Goal: Information Seeking & Learning: Find specific fact

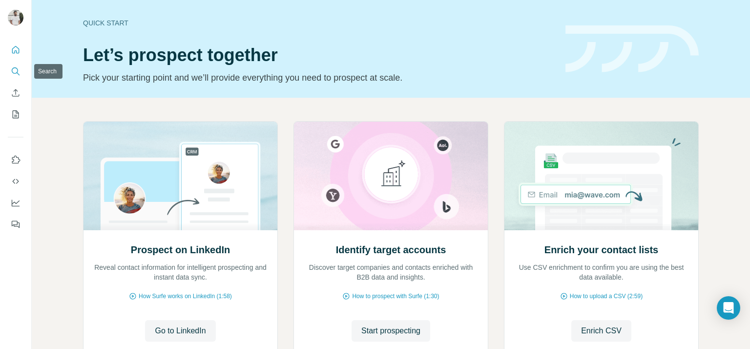
click at [16, 68] on icon "Search" at bounding box center [16, 71] width 10 height 10
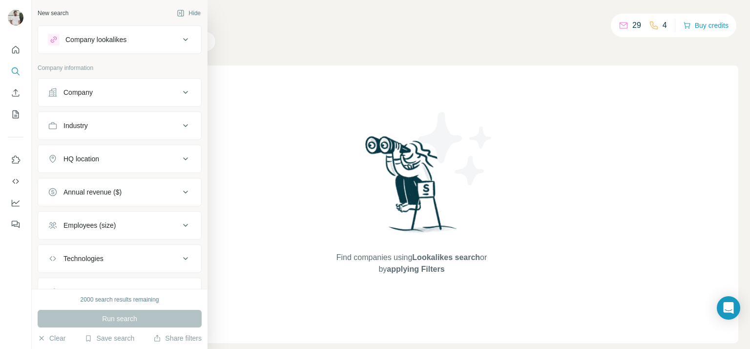
click at [94, 94] on div "Company" at bounding box center [114, 92] width 132 height 10
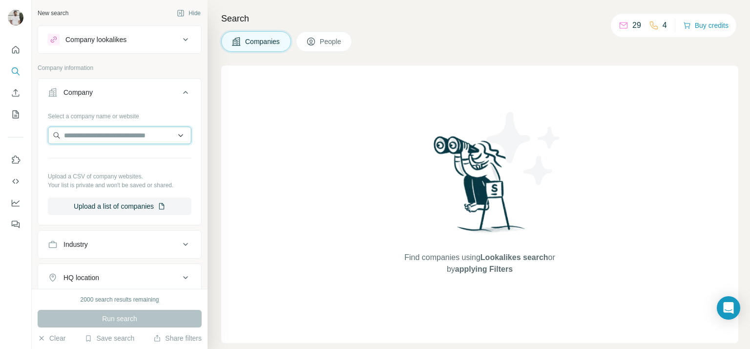
click at [109, 132] on input "text" at bounding box center [120, 135] width 144 height 18
paste input "**********"
type input "**********"
click at [319, 39] on button "People" at bounding box center [324, 41] width 57 height 21
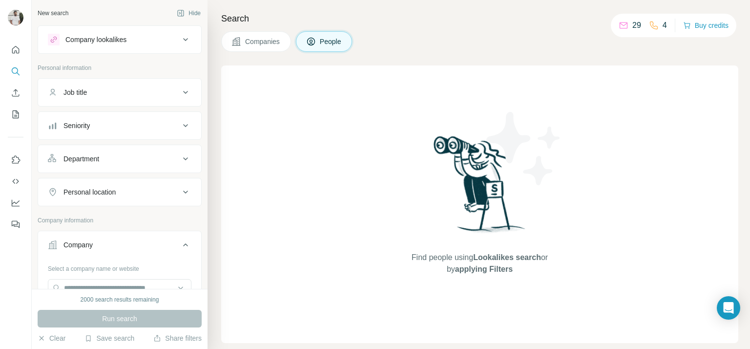
click at [123, 45] on button "Company lookalikes" at bounding box center [119, 39] width 163 height 23
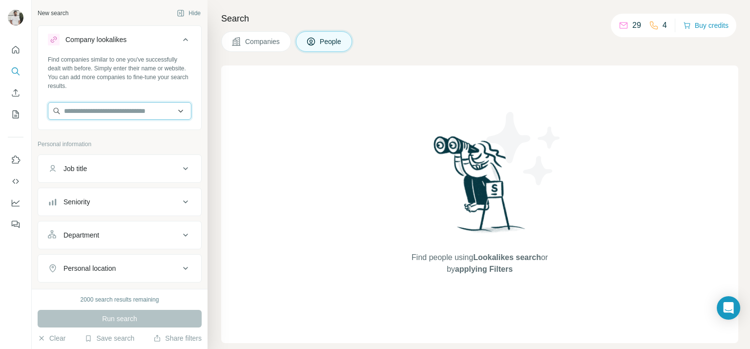
click at [125, 112] on input "text" at bounding box center [120, 111] width 144 height 18
paste input "**********"
paste input "*****"
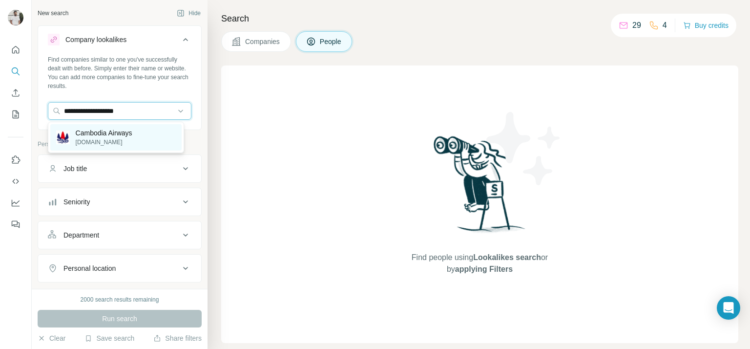
type input "**********"
click at [89, 138] on p "[DOMAIN_NAME]" at bounding box center [104, 142] width 57 height 9
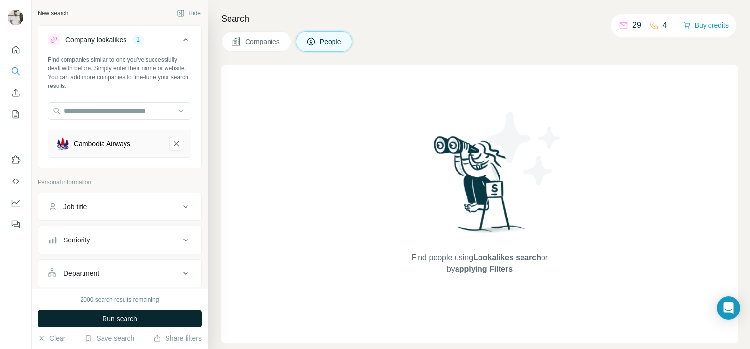
click at [102, 318] on span "Run search" at bounding box center [119, 319] width 35 height 10
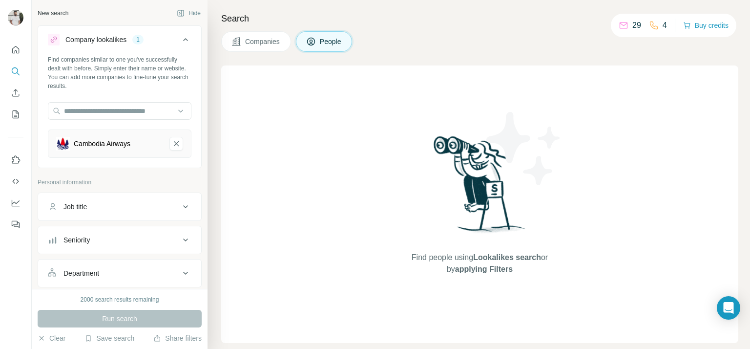
click at [241, 44] on button "Companies" at bounding box center [256, 41] width 70 height 21
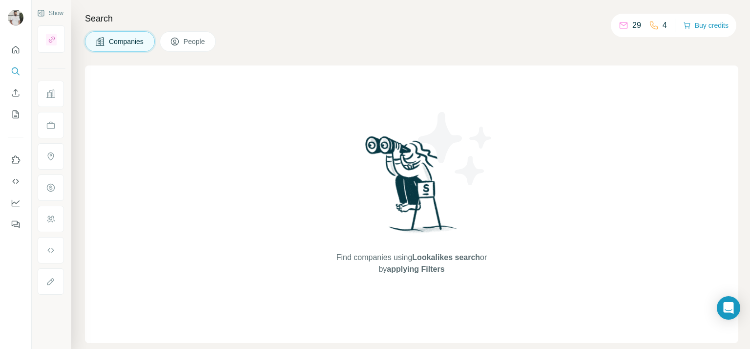
click at [200, 40] on span "People" at bounding box center [195, 42] width 22 height 10
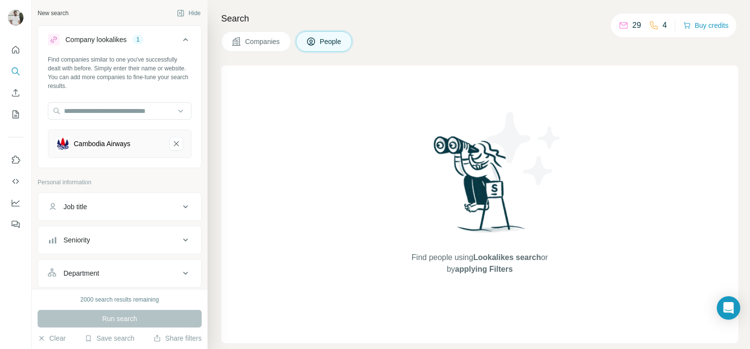
click at [176, 143] on div "Cambodia Airways" at bounding box center [120, 143] width 144 height 28
click at [172, 144] on icon "Cambodia Airways-remove-button" at bounding box center [176, 144] width 9 height 10
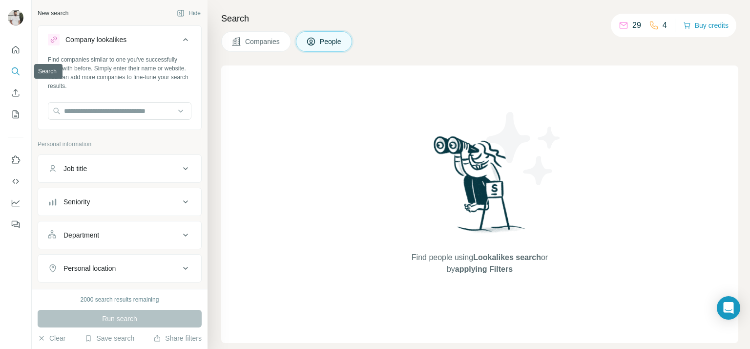
click at [13, 77] on button "Search" at bounding box center [16, 72] width 16 height 18
click at [180, 36] on icon at bounding box center [186, 40] width 12 height 12
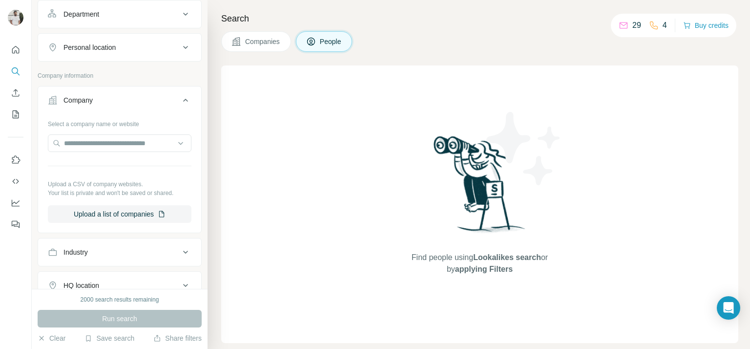
scroll to position [152, 0]
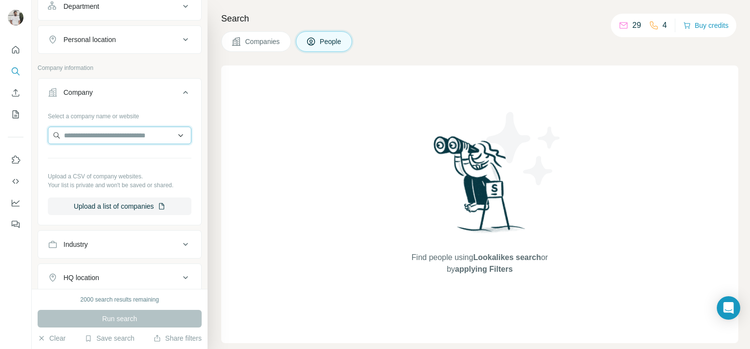
click at [135, 130] on input "text" at bounding box center [120, 135] width 144 height 18
paste input "**********"
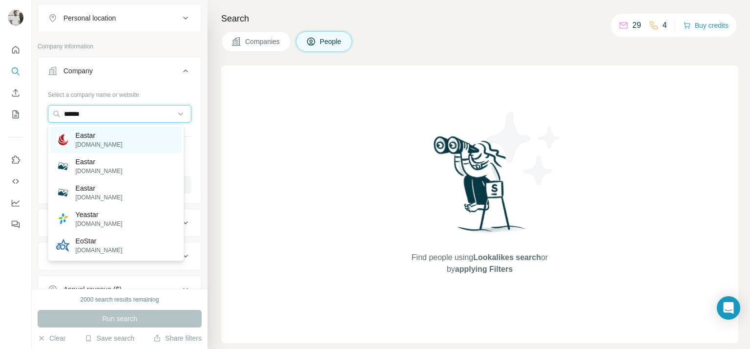
scroll to position [172, 0]
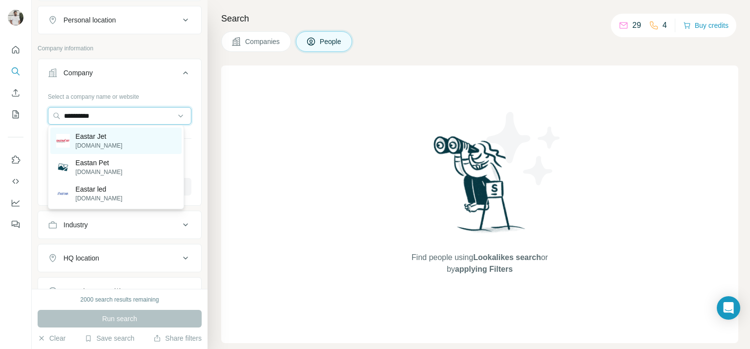
type input "**********"
click at [128, 150] on div "Eastar Jet [DOMAIN_NAME]" at bounding box center [115, 140] width 131 height 26
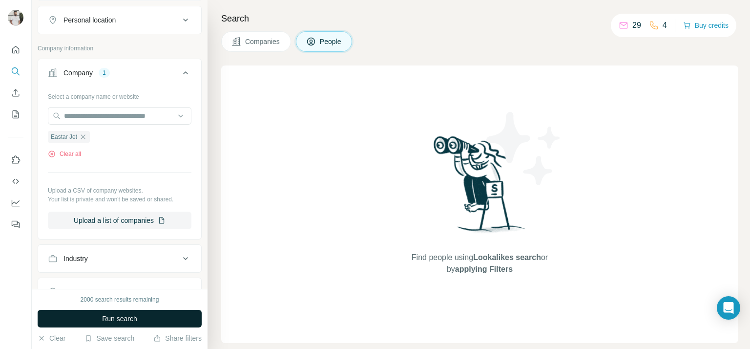
click at [133, 320] on span "Run search" at bounding box center [119, 319] width 35 height 10
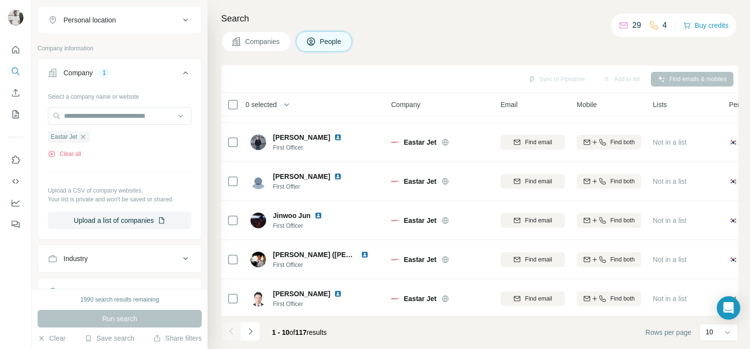
scroll to position [196, 0]
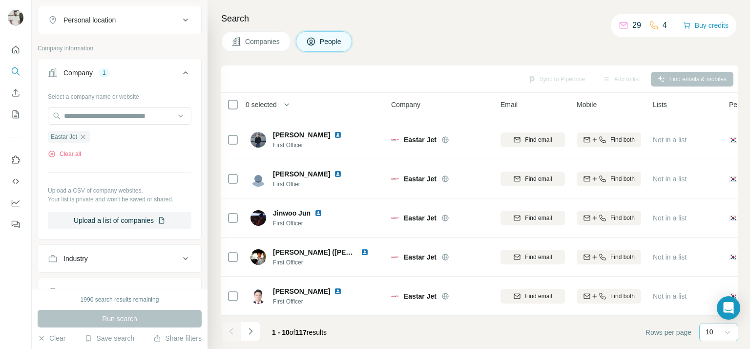
click at [723, 326] on div at bounding box center [728, 332] width 10 height 18
click at [722, 250] on div "60" at bounding box center [719, 258] width 34 height 18
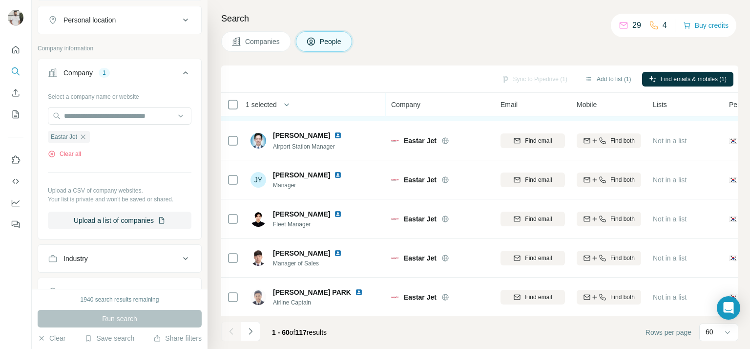
scroll to position [933, 0]
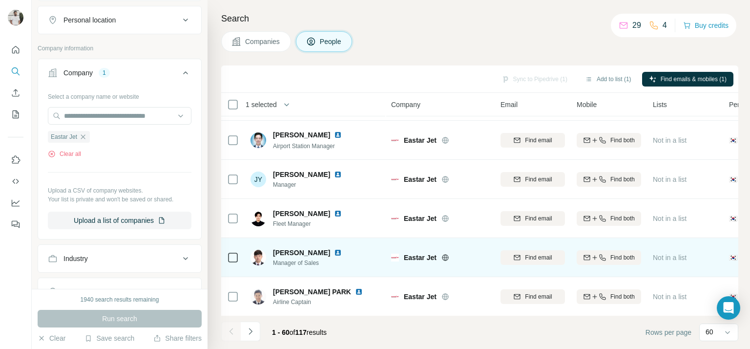
click at [235, 270] on div at bounding box center [233, 257] width 12 height 27
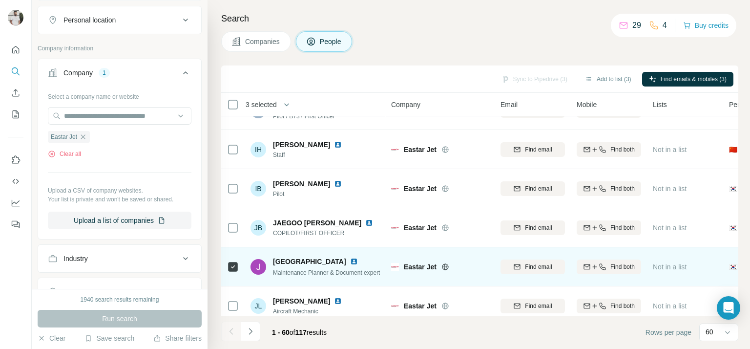
scroll to position [2150, 0]
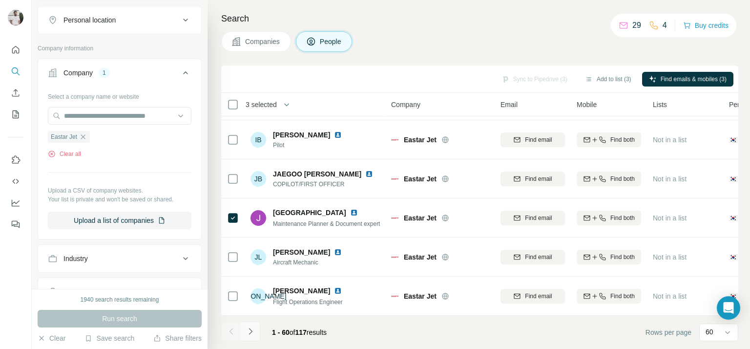
click at [250, 329] on icon "Navigate to next page" at bounding box center [251, 331] width 10 height 10
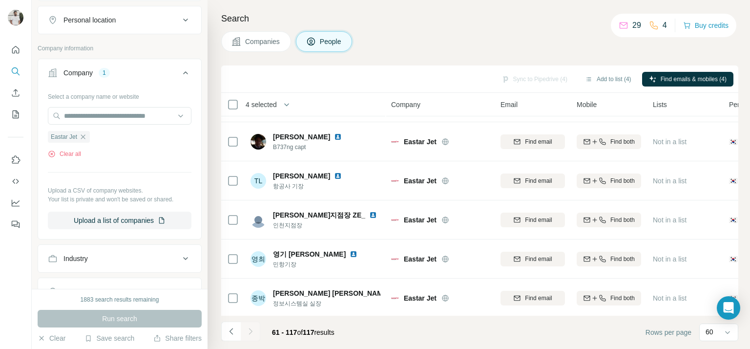
scroll to position [2032, 0]
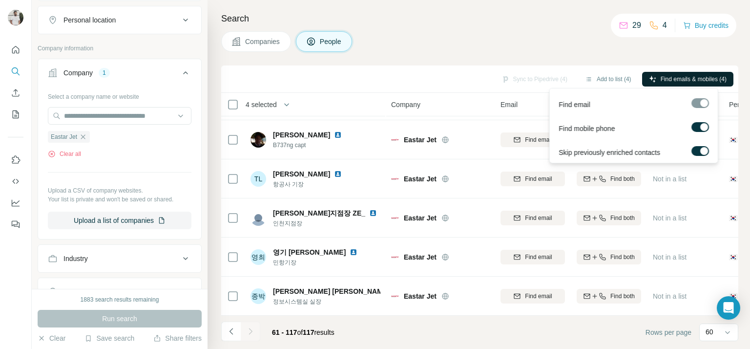
click at [700, 79] on span "Find emails & mobiles (4)" at bounding box center [694, 79] width 66 height 9
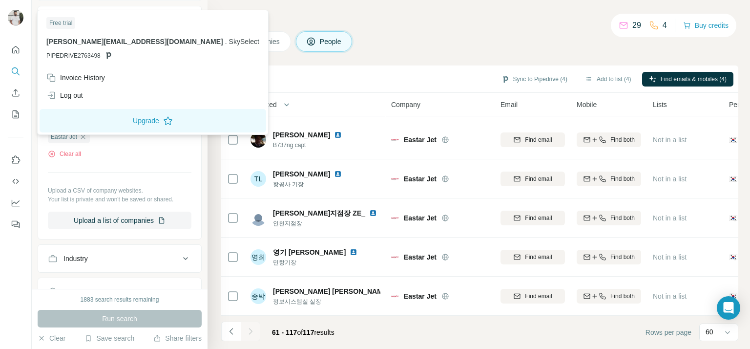
click at [14, 25] on img at bounding box center [16, 18] width 16 height 16
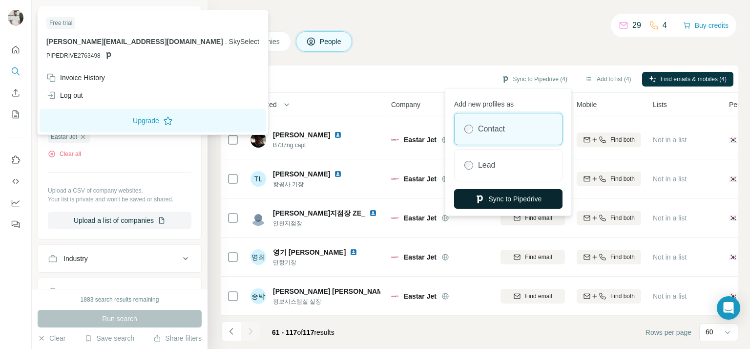
click at [524, 198] on button "Sync to Pipedrive" at bounding box center [508, 199] width 108 height 20
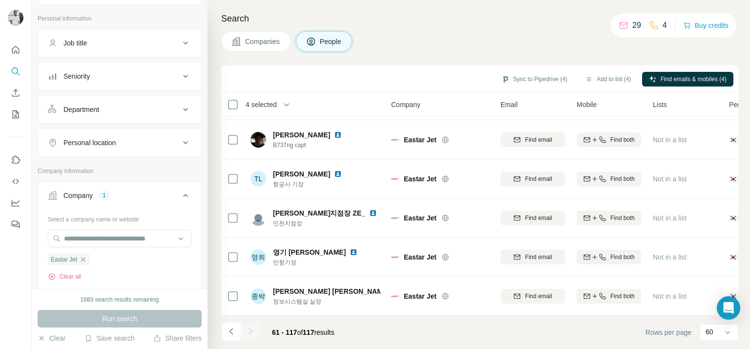
scroll to position [0, 0]
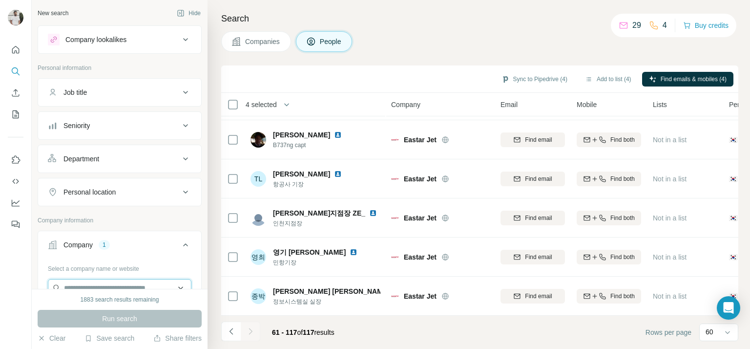
click at [123, 287] on input "text" at bounding box center [120, 288] width 144 height 18
paste input "**********"
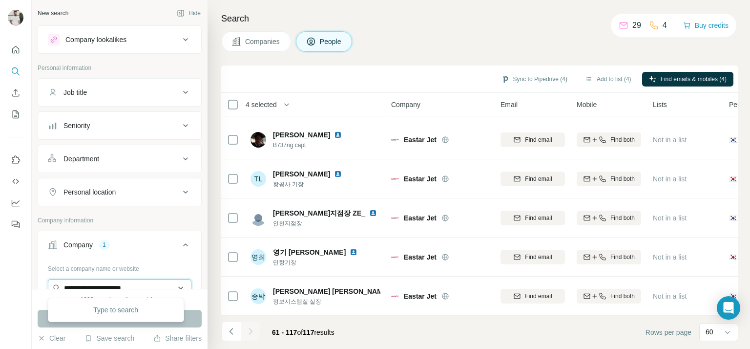
scroll to position [2, 0]
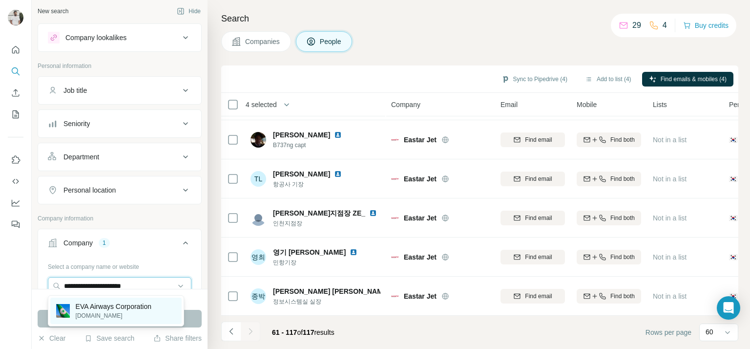
type input "**********"
click at [123, 306] on p "EVA Airways Corporation" at bounding box center [114, 306] width 76 height 10
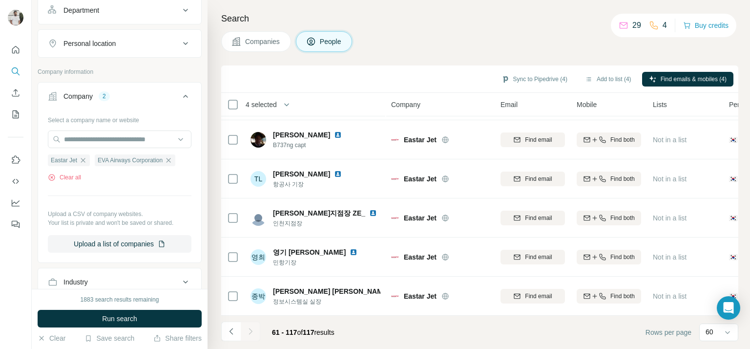
scroll to position [164, 0]
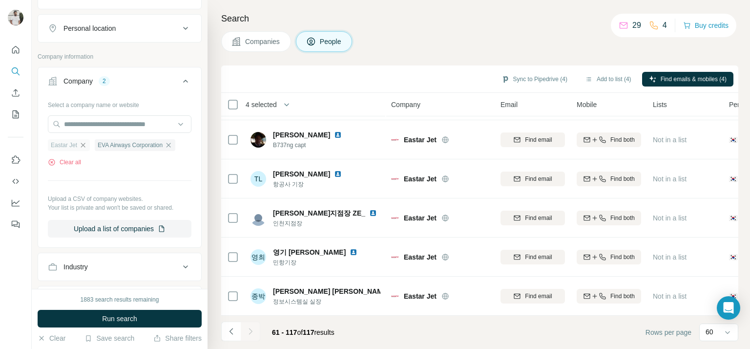
click at [86, 143] on icon "button" at bounding box center [83, 145] width 8 height 8
click at [115, 320] on span "Run search" at bounding box center [119, 319] width 35 height 10
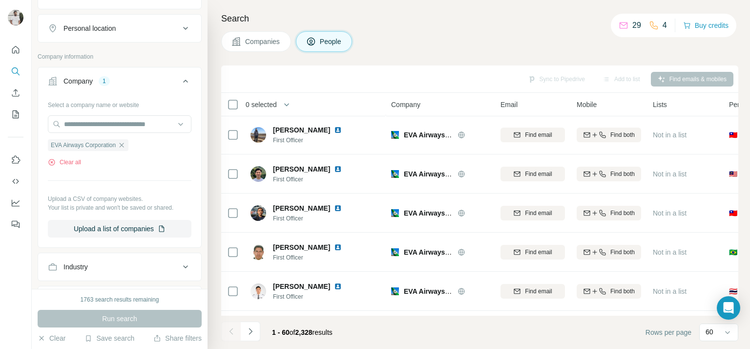
scroll to position [2032, 0]
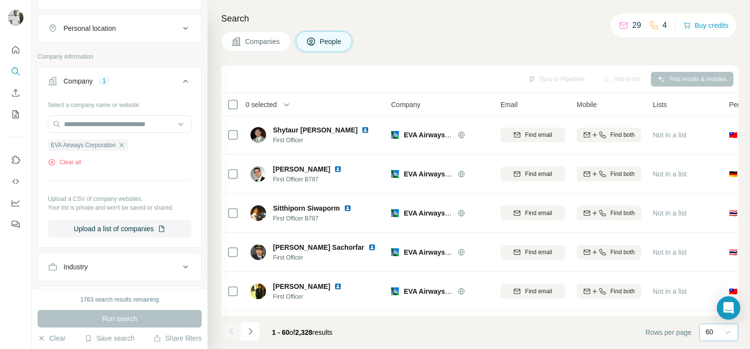
drag, startPoint x: 732, startPoint y: 342, endPoint x: 727, endPoint y: 334, distance: 10.6
click at [729, 337] on footer "1 - 60 of 2,328 results Rows per page 60" at bounding box center [479, 331] width 517 height 33
click at [727, 330] on icon at bounding box center [728, 332] width 10 height 10
click at [518, 50] on div "Companies People" at bounding box center [479, 41] width 517 height 21
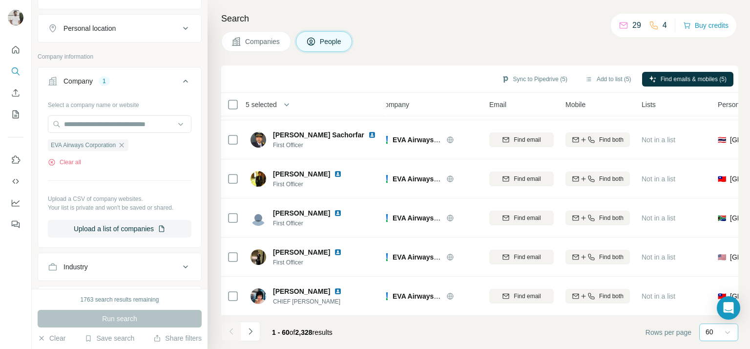
scroll to position [2150, 11]
click at [249, 331] on icon "Navigate to next page" at bounding box center [251, 331] width 10 height 10
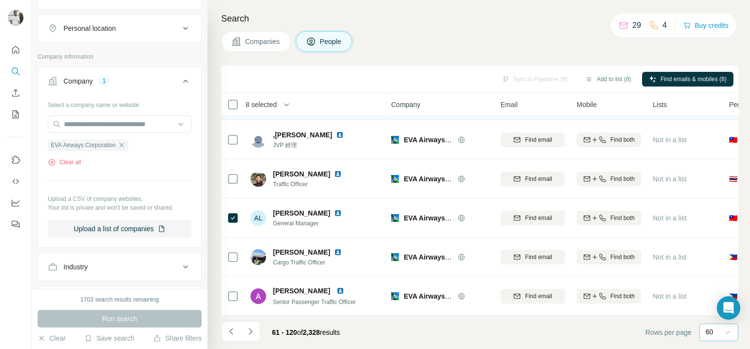
scroll to position [2150, 0]
click at [253, 326] on icon "Navigate to next page" at bounding box center [251, 331] width 10 height 10
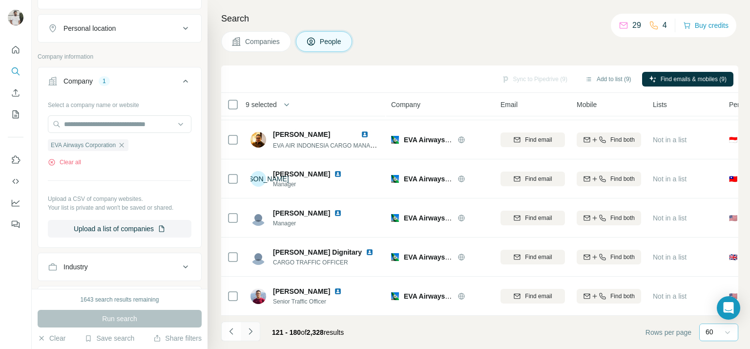
click at [246, 327] on icon "Navigate to next page" at bounding box center [251, 331] width 10 height 10
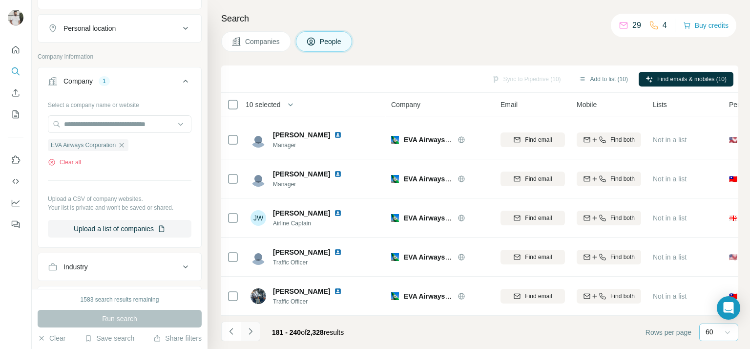
click at [257, 328] on button "Navigate to next page" at bounding box center [251, 331] width 20 height 20
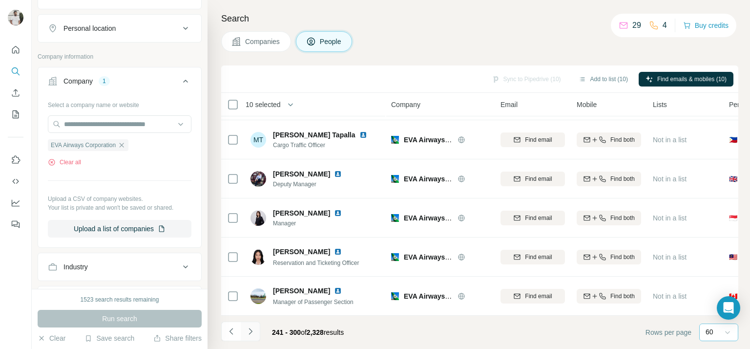
click at [257, 333] on button "Navigate to next page" at bounding box center [251, 331] width 20 height 20
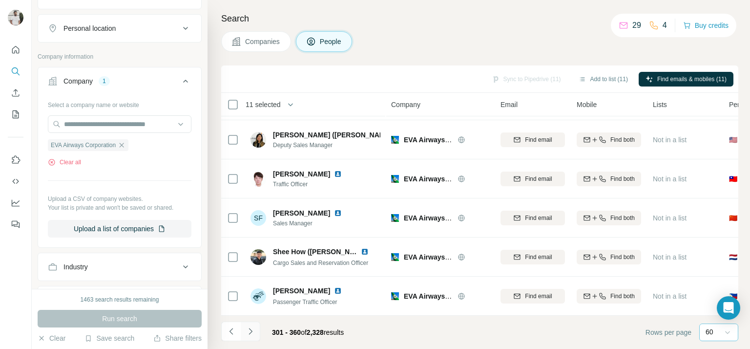
click at [248, 337] on button "Navigate to next page" at bounding box center [251, 331] width 20 height 20
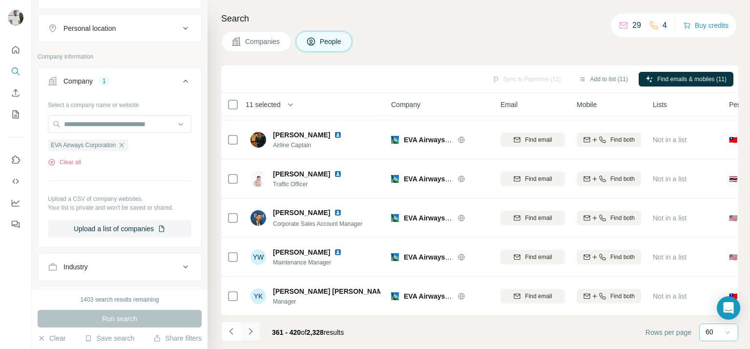
click at [256, 335] on button "Navigate to next page" at bounding box center [251, 331] width 20 height 20
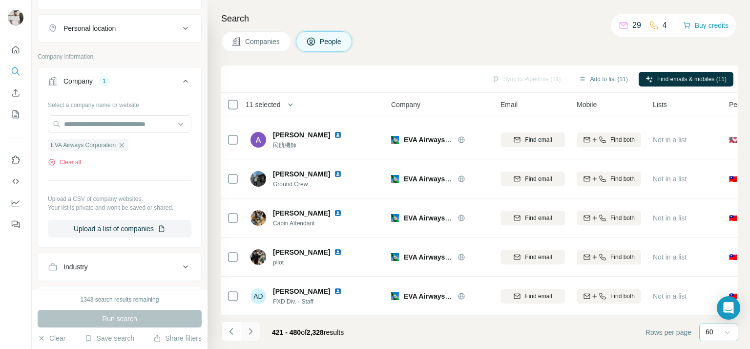
click at [253, 337] on button "Navigate to next page" at bounding box center [251, 331] width 20 height 20
click at [254, 326] on icon "Navigate to next page" at bounding box center [251, 331] width 10 height 10
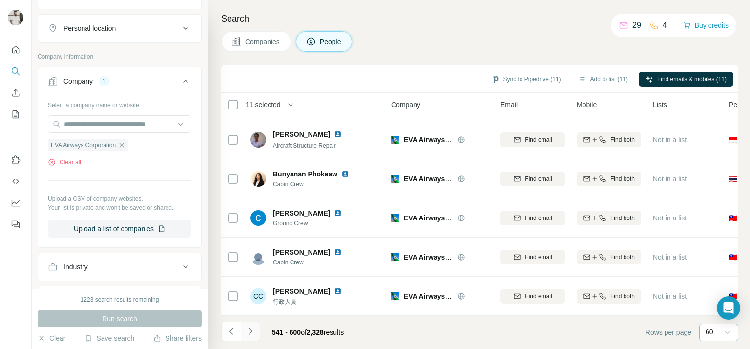
click at [245, 335] on button "Navigate to next page" at bounding box center [251, 331] width 20 height 20
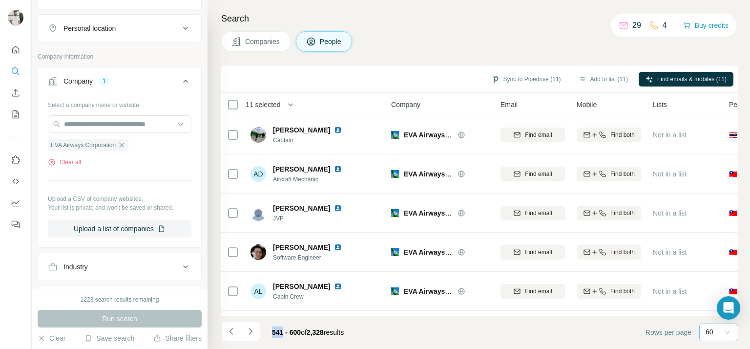
click at [245, 335] on div at bounding box center [251, 331] width 20 height 20
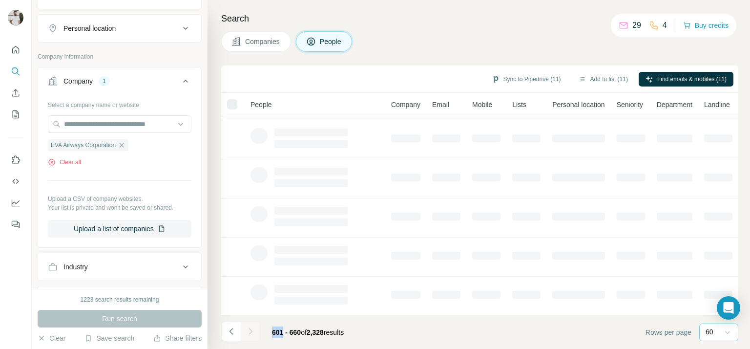
click at [273, 334] on span "601 - 660" at bounding box center [286, 332] width 29 height 8
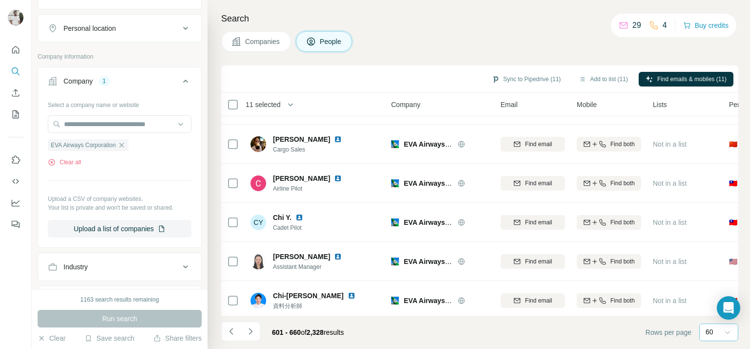
scroll to position [2150, 0]
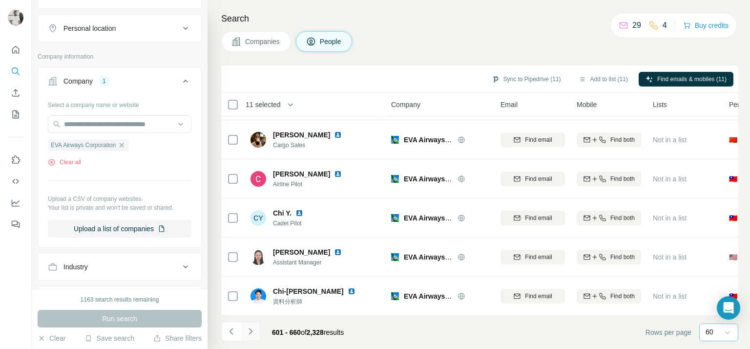
click at [258, 338] on button "Navigate to next page" at bounding box center [251, 331] width 20 height 20
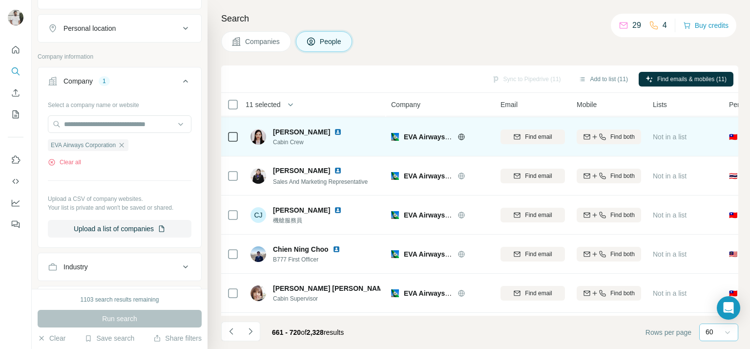
scroll to position [548, 0]
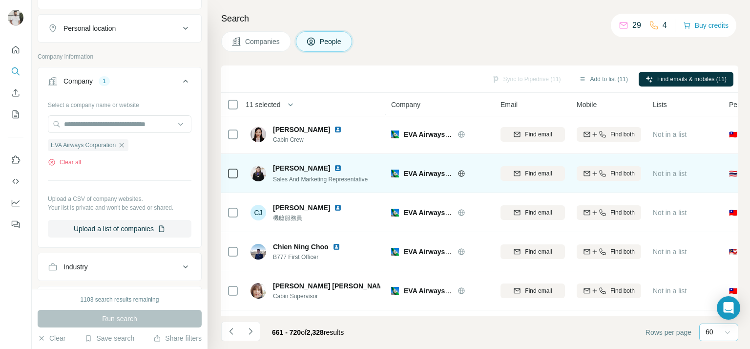
click at [230, 167] on icon at bounding box center [233, 173] width 12 height 12
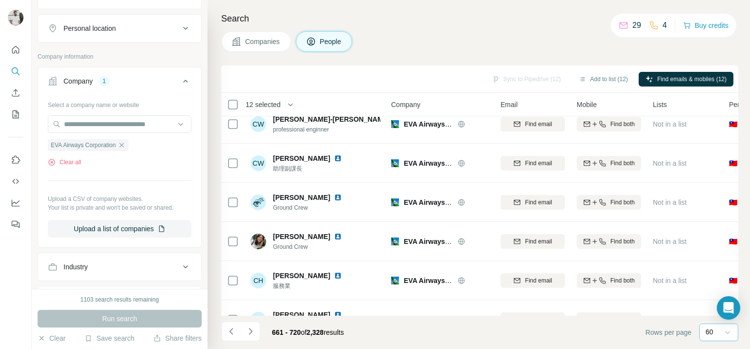
scroll to position [2150, 0]
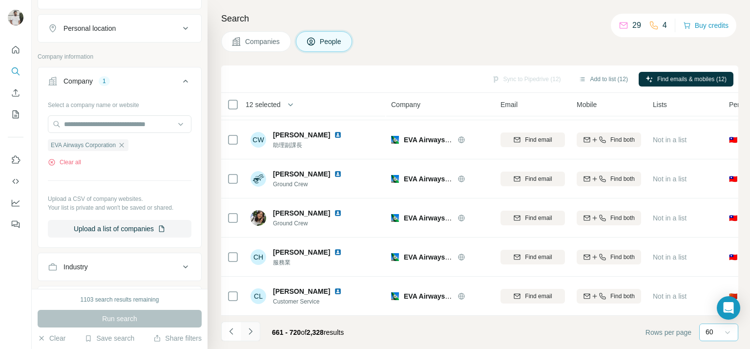
click at [253, 330] on icon "Navigate to next page" at bounding box center [251, 331] width 10 height 10
click at [255, 334] on button "Navigate to next page" at bounding box center [251, 331] width 20 height 20
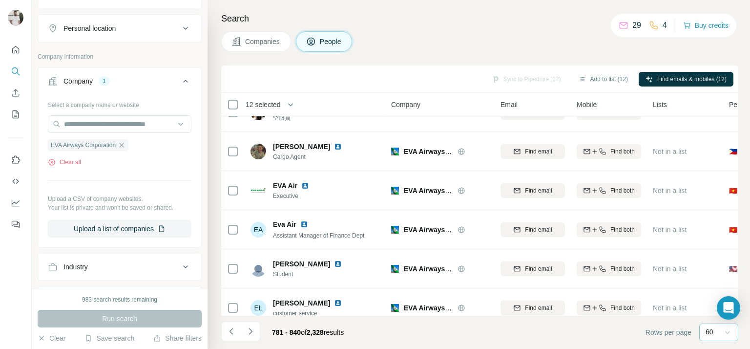
scroll to position [2037, 0]
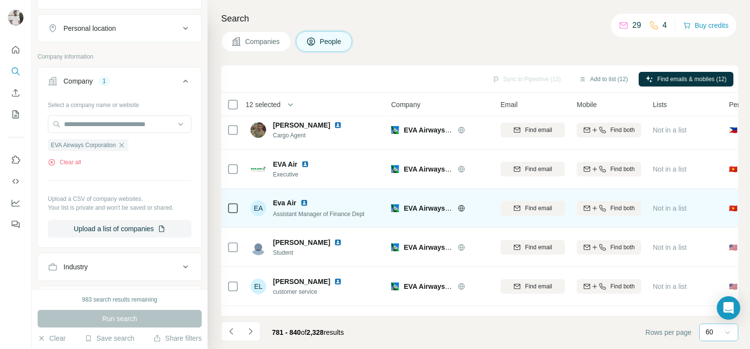
click at [238, 209] on td at bounding box center [232, 207] width 23 height 39
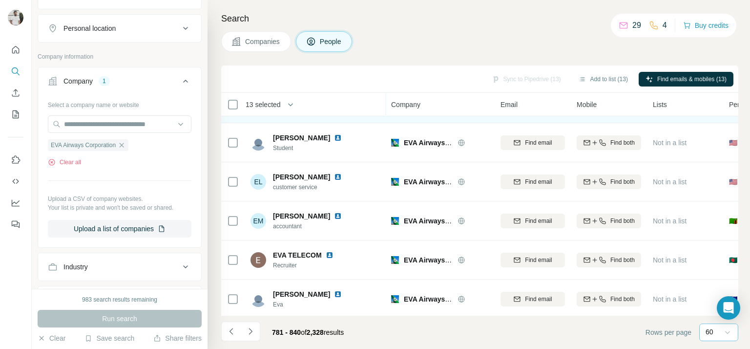
scroll to position [2150, 0]
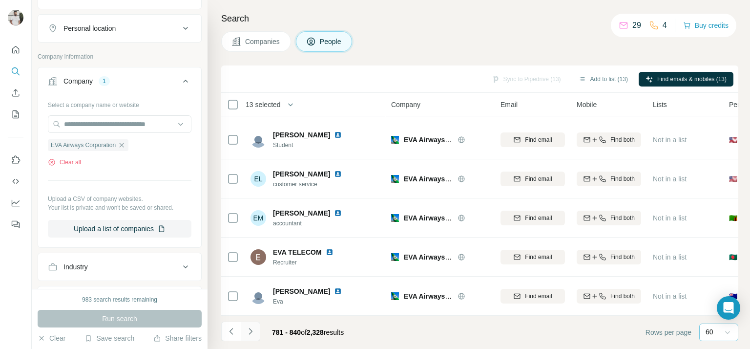
click at [259, 326] on button "Navigate to next page" at bounding box center [251, 331] width 20 height 20
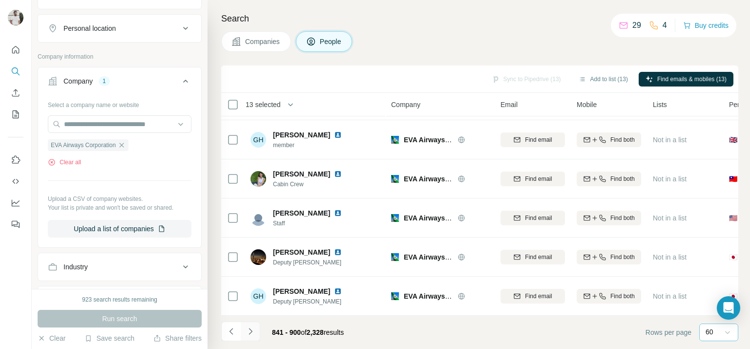
click at [248, 332] on icon "Navigate to next page" at bounding box center [251, 331] width 10 height 10
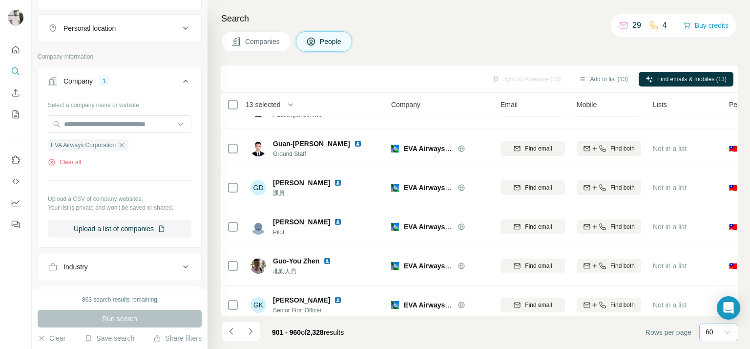
scroll to position [0, 0]
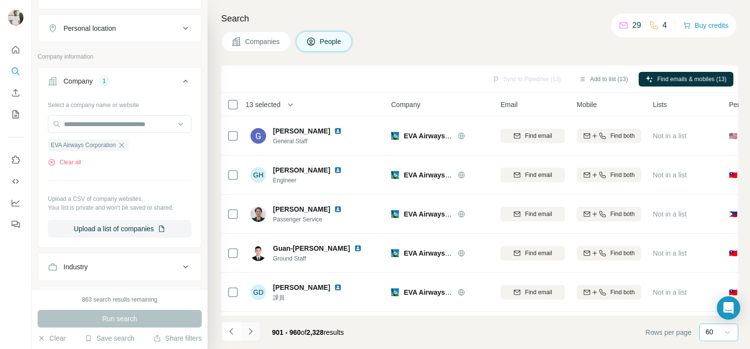
click at [252, 335] on icon "Navigate to next page" at bounding box center [251, 331] width 10 height 10
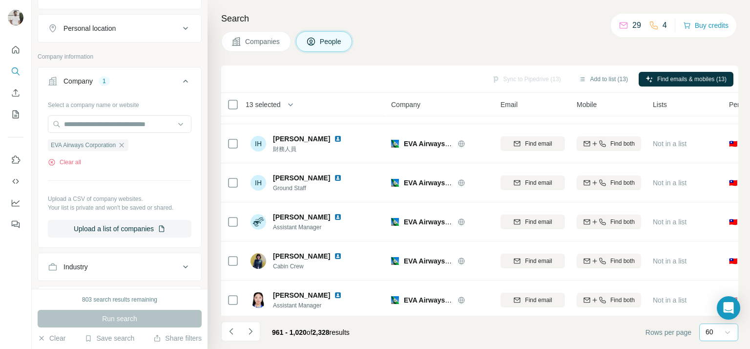
scroll to position [2150, 0]
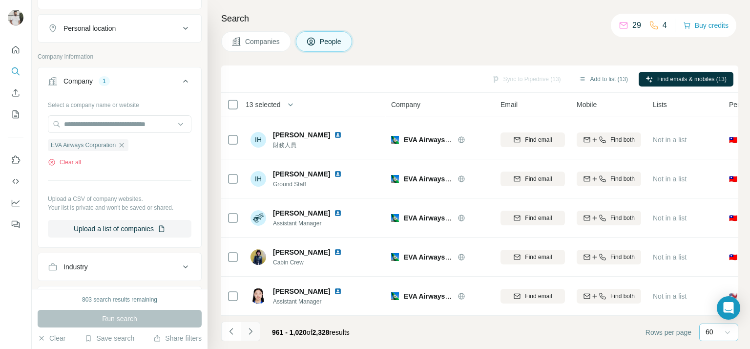
click at [253, 336] on button "Navigate to next page" at bounding box center [251, 331] width 20 height 20
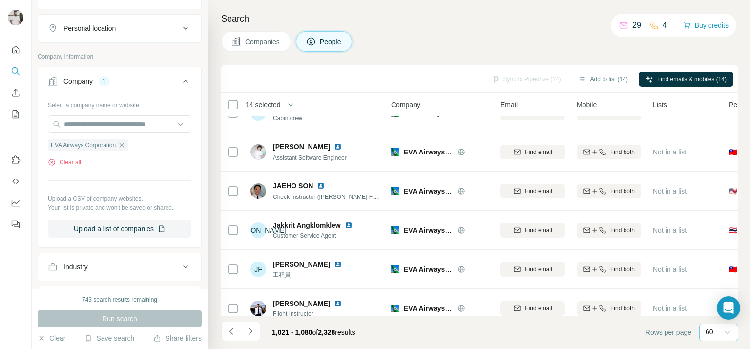
scroll to position [0, 0]
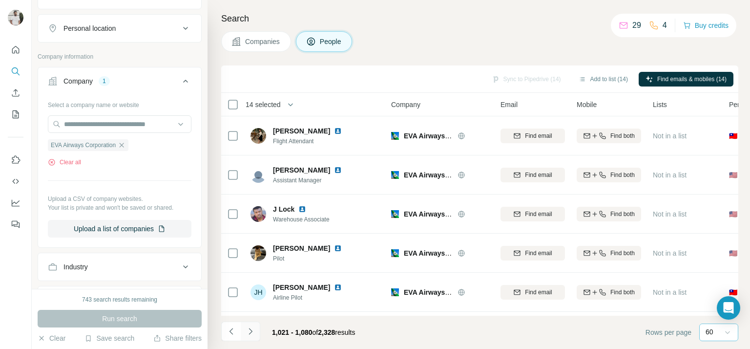
click at [259, 334] on button "Navigate to next page" at bounding box center [251, 331] width 20 height 20
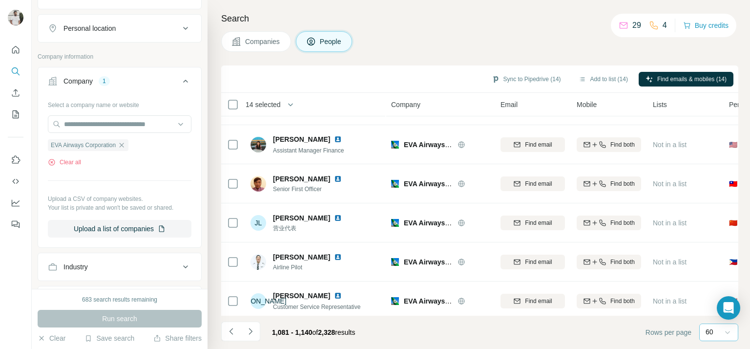
scroll to position [2150, 0]
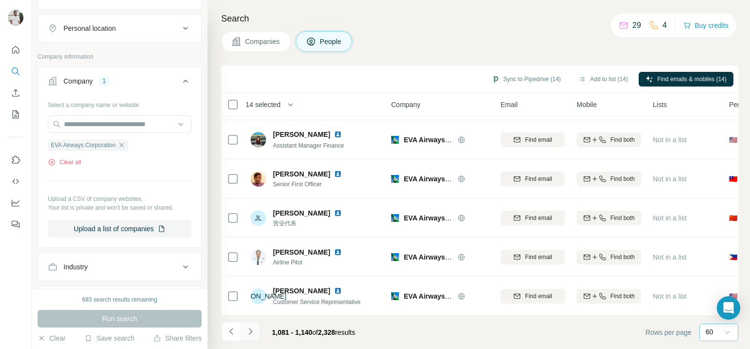
click at [257, 328] on button "Navigate to next page" at bounding box center [251, 331] width 20 height 20
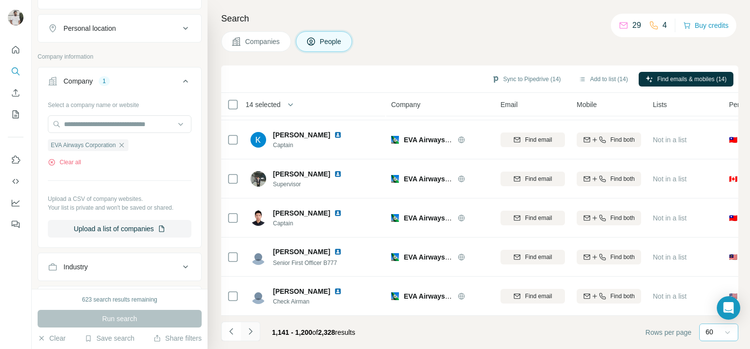
click at [251, 328] on icon "Navigate to next page" at bounding box center [251, 331] width 10 height 10
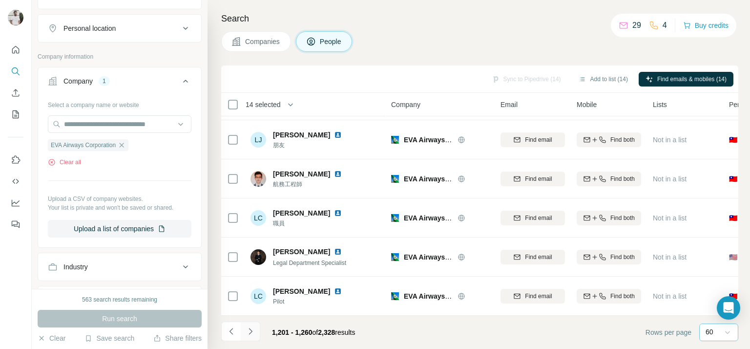
click at [251, 333] on icon "Navigate to next page" at bounding box center [251, 331] width 10 height 10
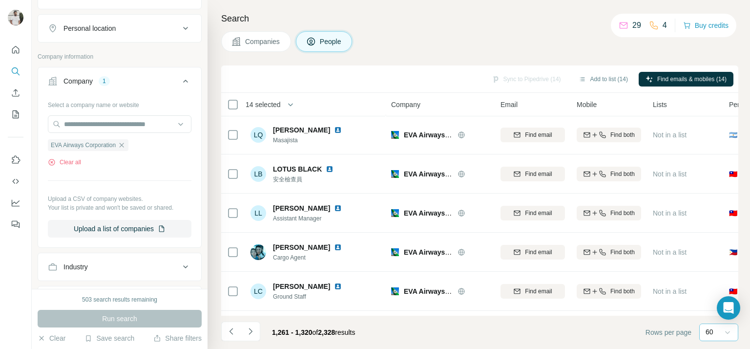
scroll to position [1369, 0]
click at [301, 164] on span "LOTUS BLACK" at bounding box center [297, 168] width 49 height 10
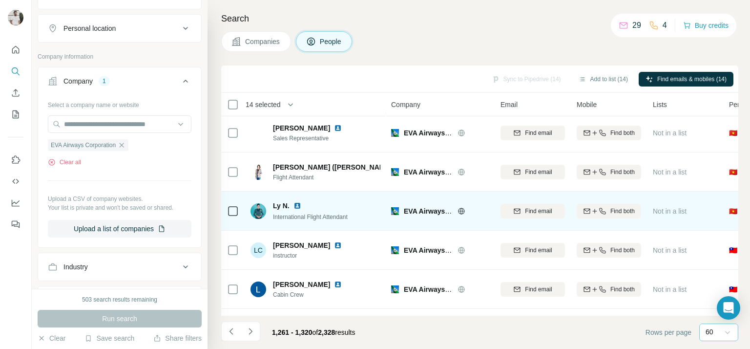
scroll to position [2150, 0]
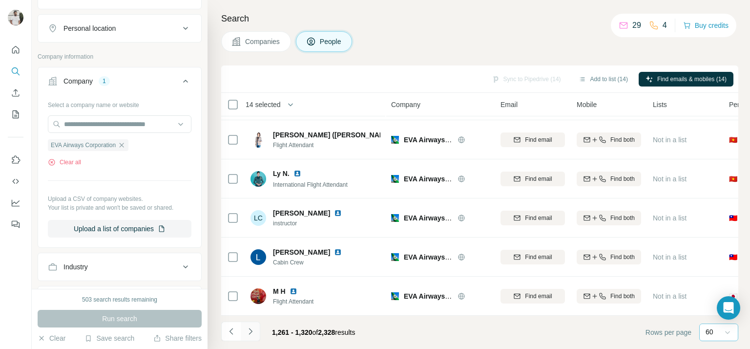
click at [255, 331] on button "Navigate to next page" at bounding box center [251, 331] width 20 height 20
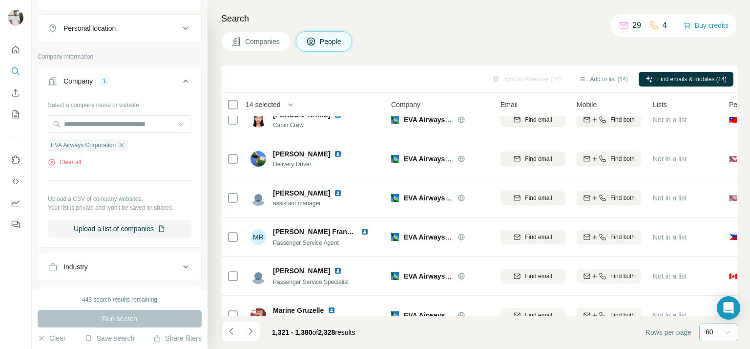
scroll to position [0, 0]
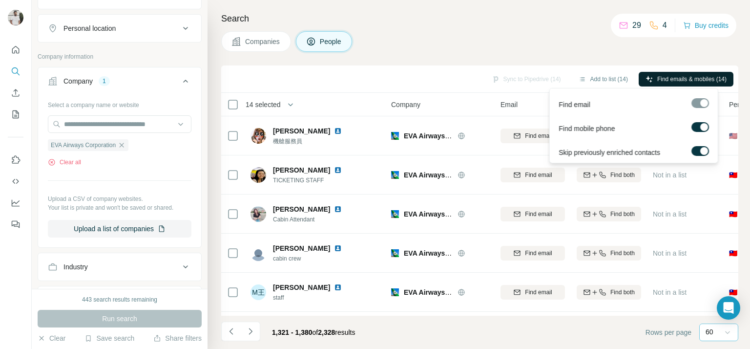
click at [676, 76] on span "Find emails & mobiles (14)" at bounding box center [691, 79] width 69 height 9
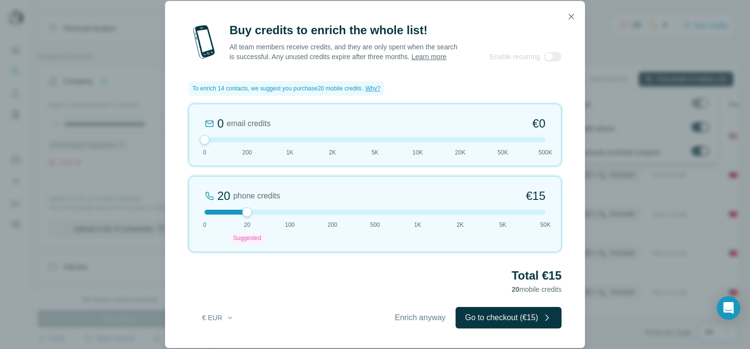
drag, startPoint x: 571, startPoint y: 9, endPoint x: 647, endPoint y: 362, distance: 361.1
click at [647, 348] on html "New search Hide Company lookalikes Personal information Job title Seniority Dep…" at bounding box center [375, 174] width 750 height 349
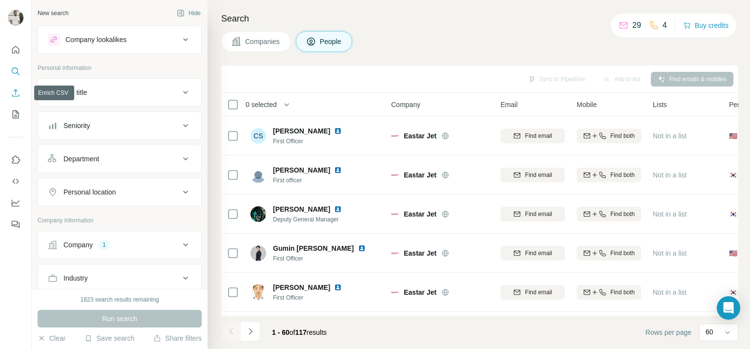
click at [13, 93] on icon "Enrich CSV" at bounding box center [16, 93] width 10 height 10
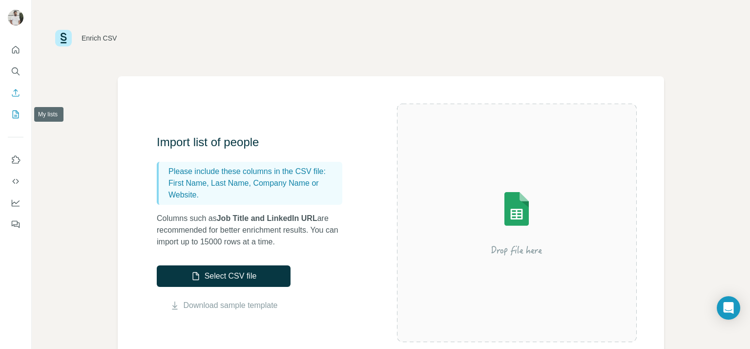
click at [14, 109] on button "My lists" at bounding box center [16, 114] width 16 height 18
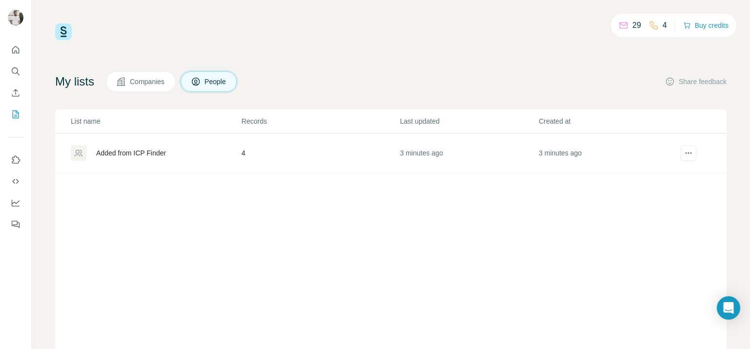
click at [149, 154] on div "Added from ICP Finder" at bounding box center [131, 153] width 70 height 10
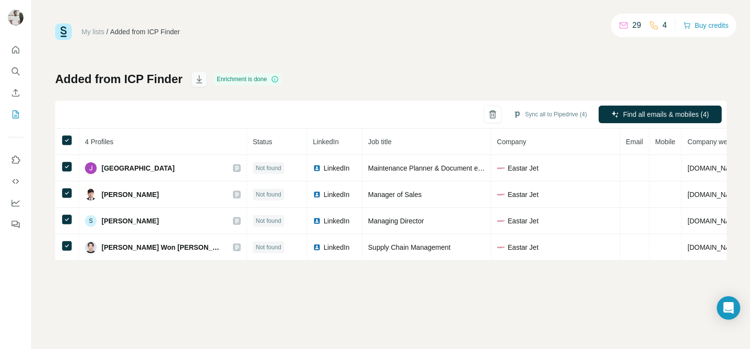
click at [199, 76] on icon "button" at bounding box center [199, 79] width 10 height 10
